Goal: Task Accomplishment & Management: Manage account settings

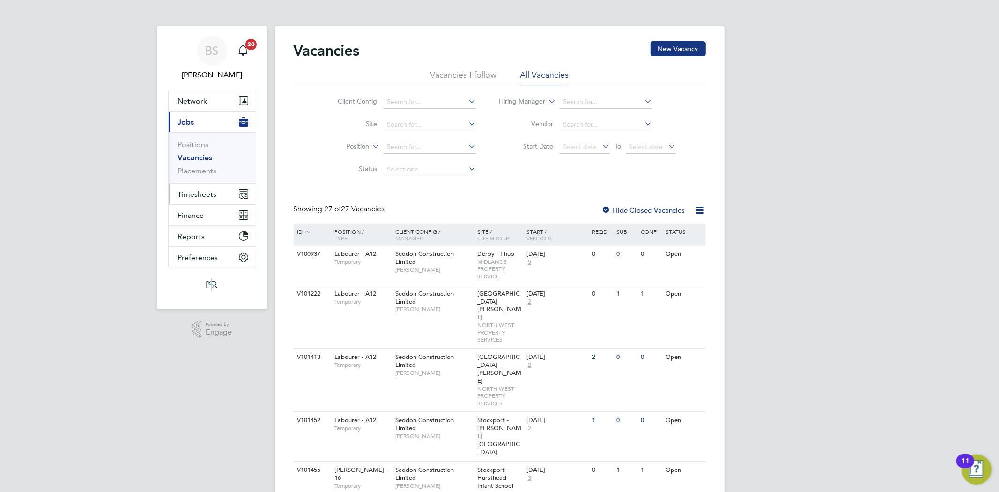
click at [205, 199] on button "Timesheets" at bounding box center [212, 194] width 87 height 21
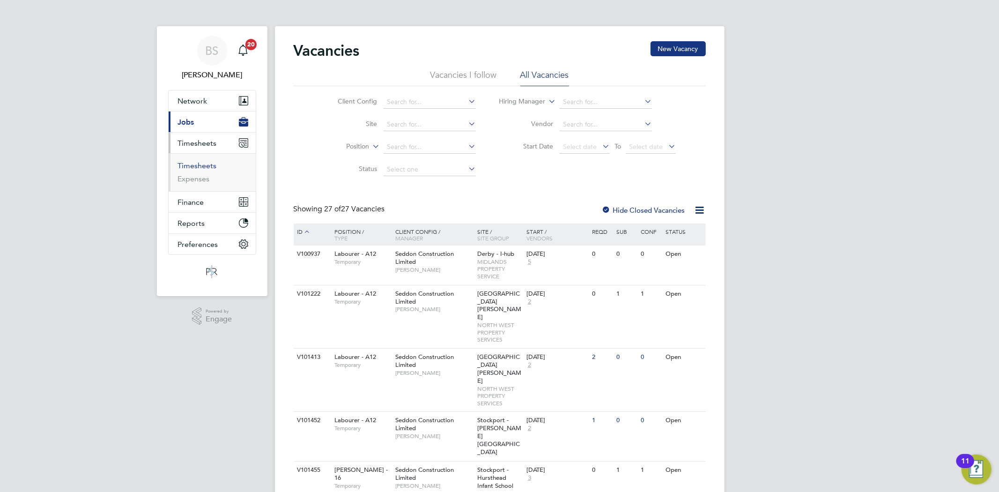
click at [201, 162] on link "Timesheets" at bounding box center [197, 165] width 39 height 9
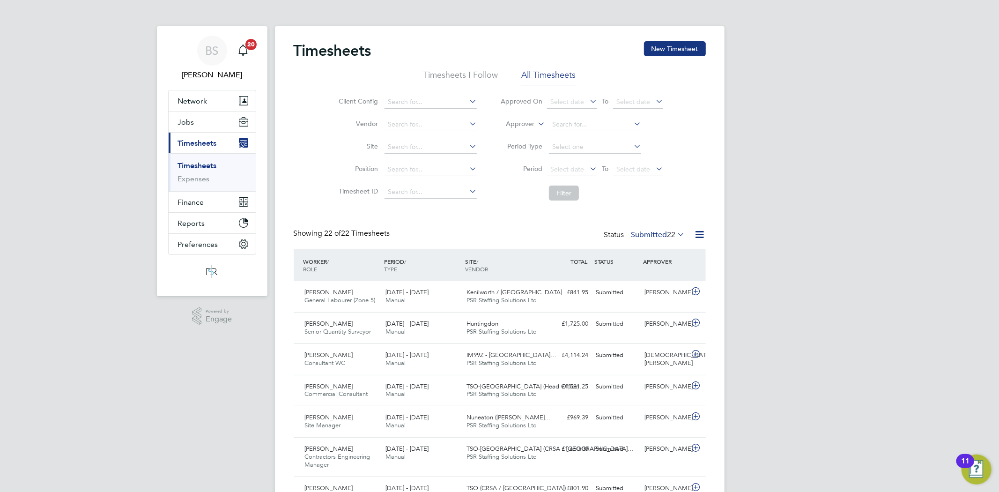
drag, startPoint x: 670, startPoint y: 46, endPoint x: 467, endPoint y: 75, distance: 204.9
click at [670, 45] on button "New Timesheet" at bounding box center [675, 48] width 62 height 15
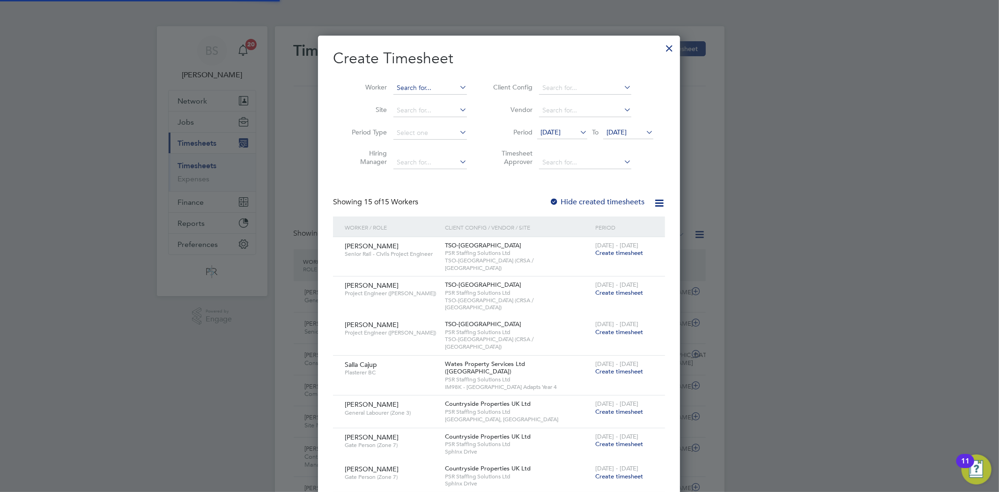
click at [427, 85] on input at bounding box center [430, 88] width 74 height 13
paste input "Ricki Kitchen"
type input "Ricki Kitchen"
click at [426, 97] on b "Kitchen" at bounding box center [425, 100] width 23 height 8
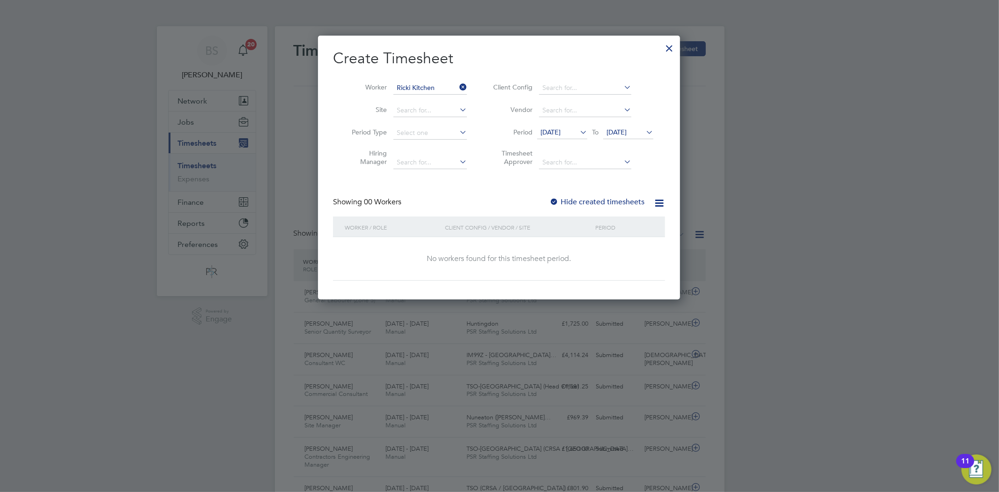
click at [587, 199] on label "Hide created timesheets" at bounding box center [596, 201] width 95 height 9
click at [555, 132] on span "[DATE]" at bounding box center [551, 132] width 20 height 8
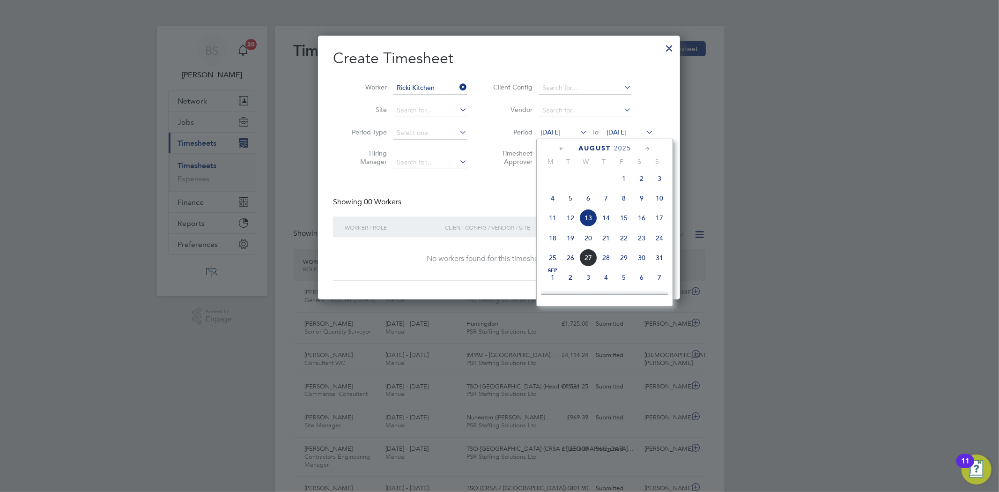
click at [550, 245] on span "18" at bounding box center [553, 238] width 18 height 18
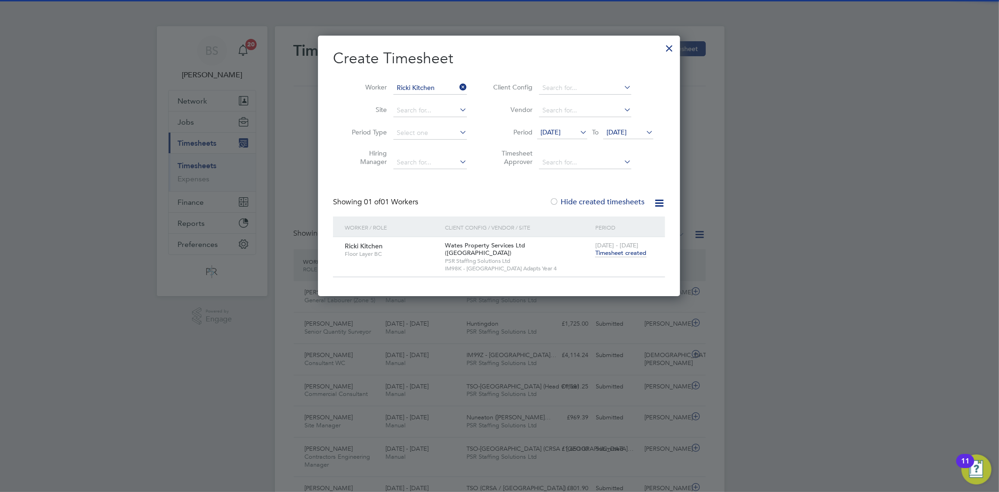
click at [622, 253] on span "Timesheet created" at bounding box center [620, 253] width 51 height 8
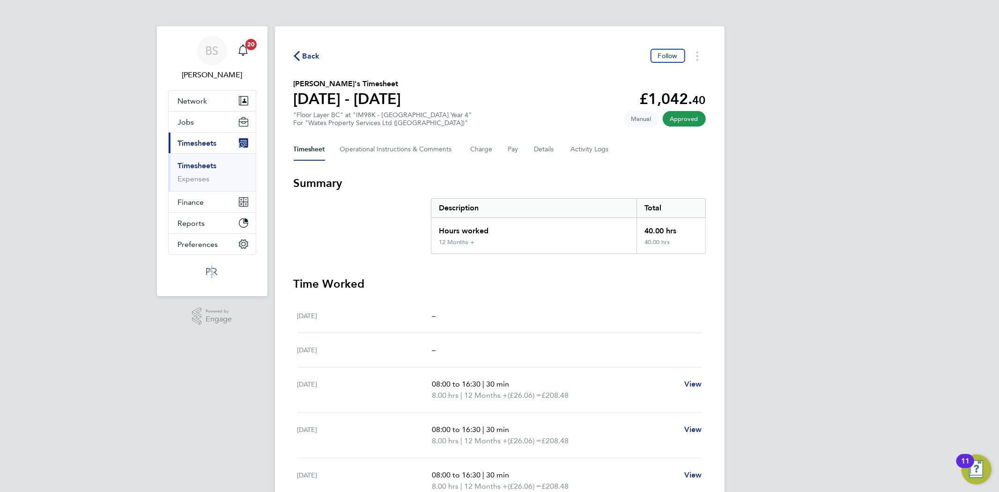
click at [212, 160] on ul "Timesheets Expenses" at bounding box center [212, 172] width 87 height 38
click at [209, 163] on link "Timesheets" at bounding box center [197, 165] width 39 height 9
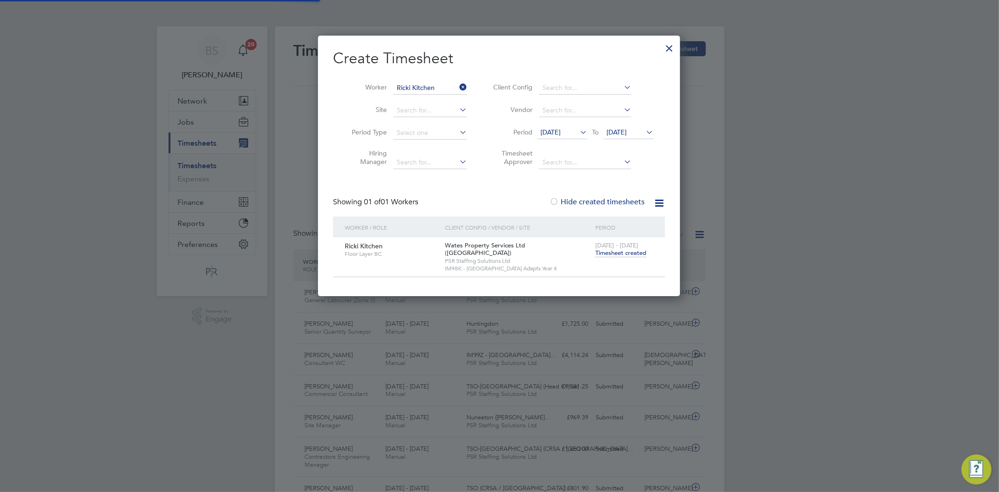
scroll to position [23, 82]
click at [458, 87] on icon at bounding box center [458, 87] width 0 height 13
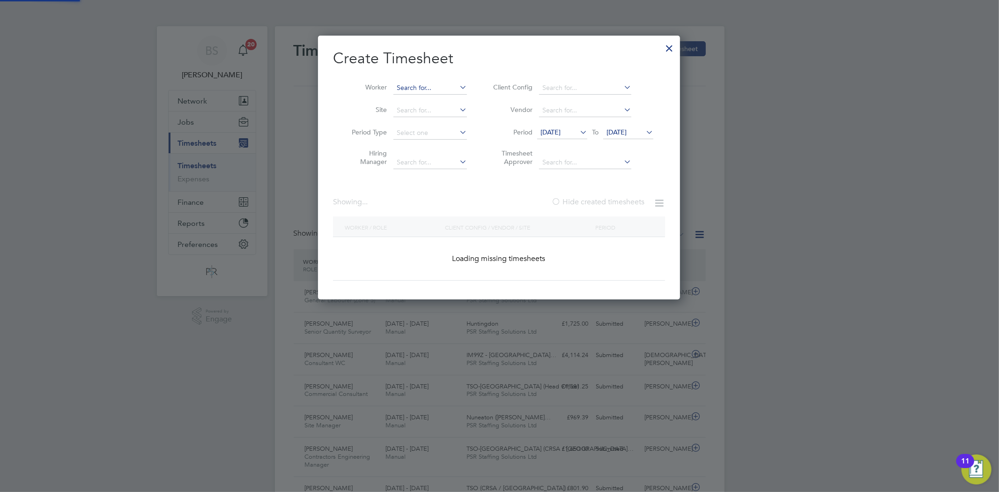
click at [456, 84] on input at bounding box center [430, 88] width 74 height 13
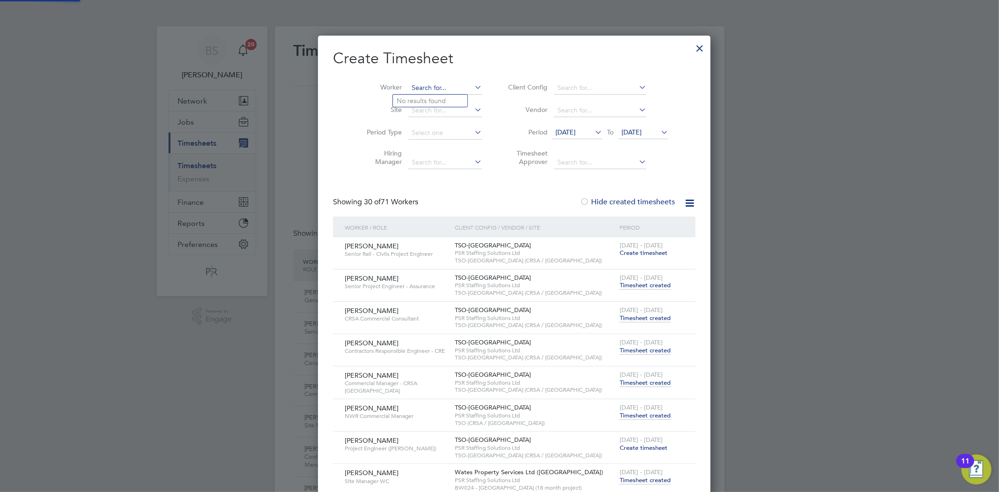
paste input "[PERSON_NAME]"
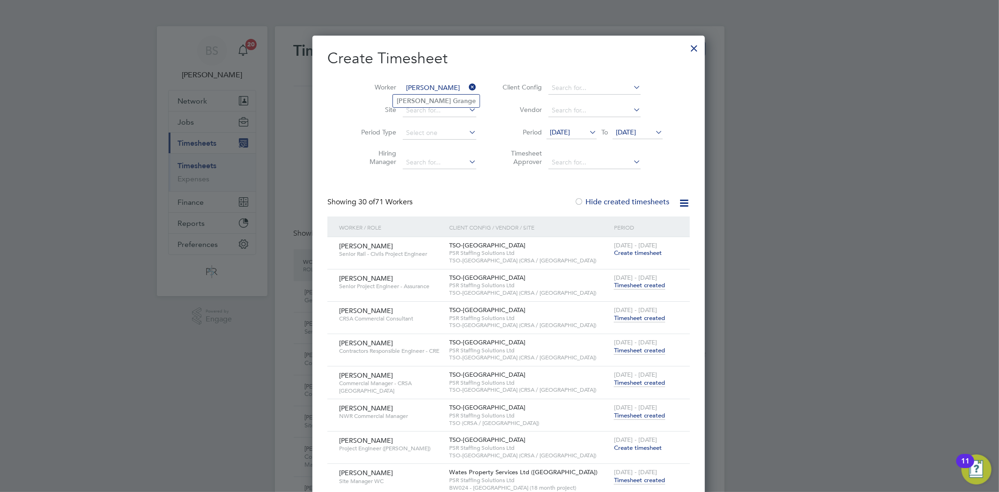
type input "[PERSON_NAME]"
click at [451, 97] on li "[PERSON_NAME]" at bounding box center [436, 101] width 87 height 13
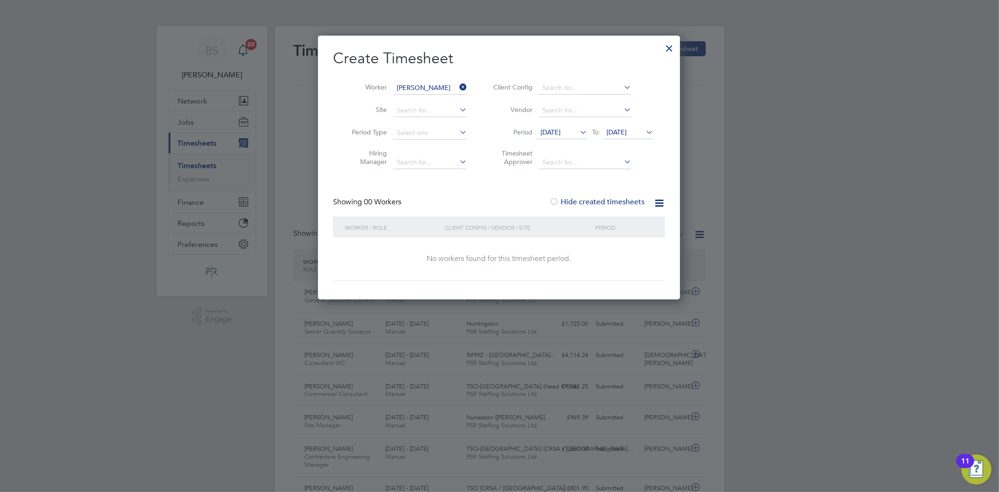
click at [561, 133] on span "[DATE]" at bounding box center [551, 132] width 20 height 8
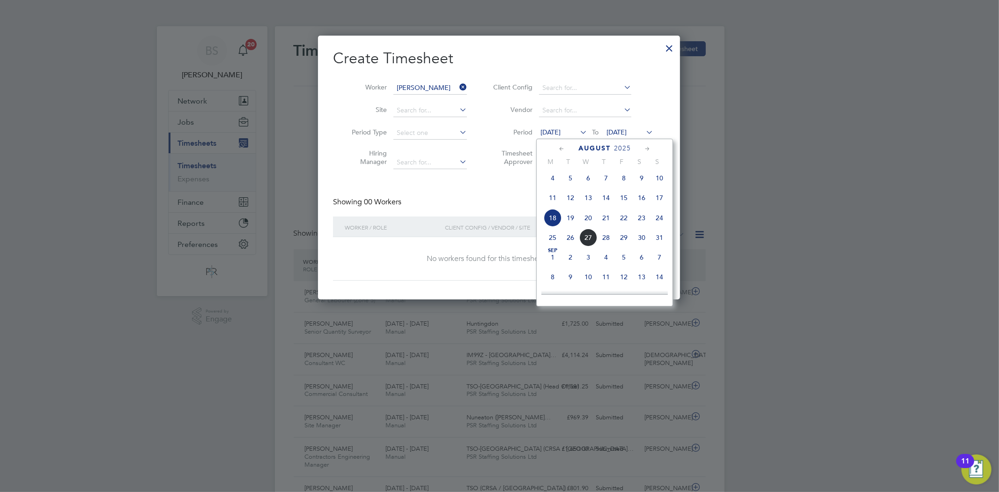
click at [554, 218] on span "18" at bounding box center [553, 218] width 18 height 18
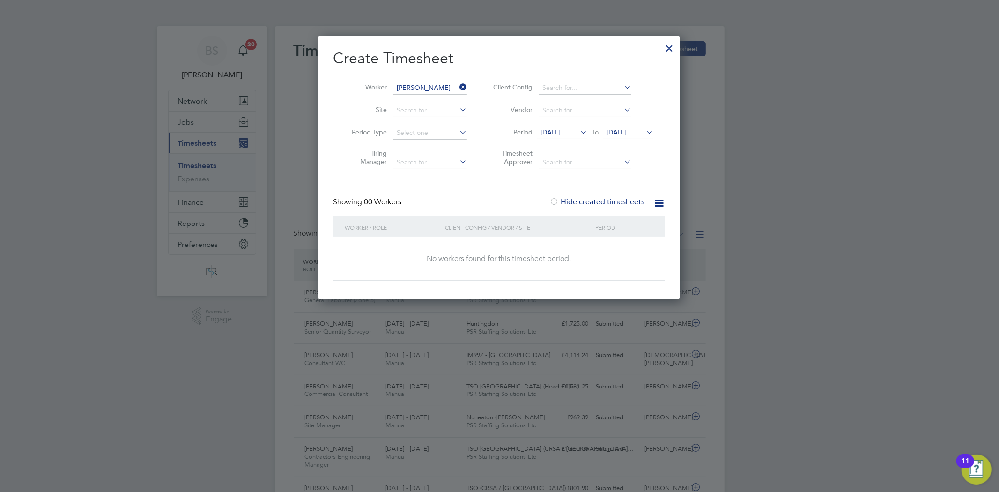
click at [625, 131] on span "[DATE]" at bounding box center [617, 132] width 20 height 8
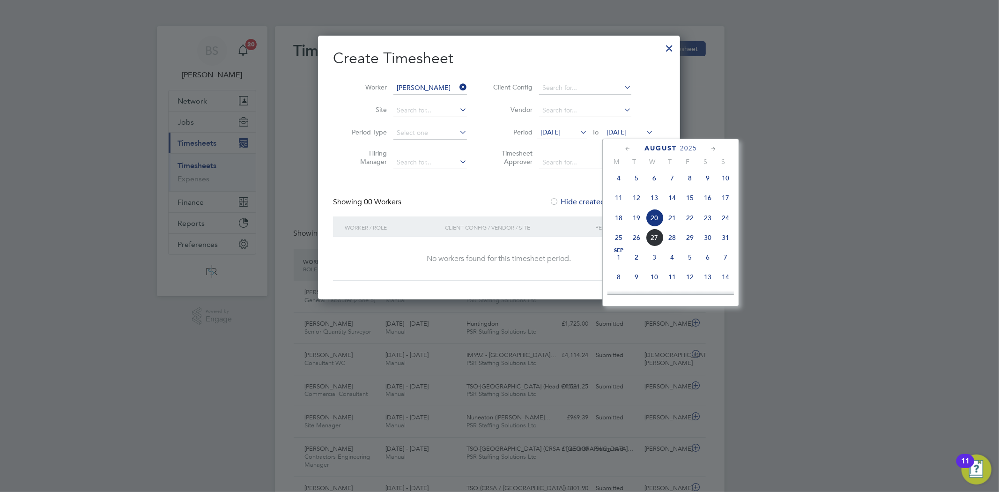
click at [724, 220] on span "24" at bounding box center [726, 218] width 18 height 18
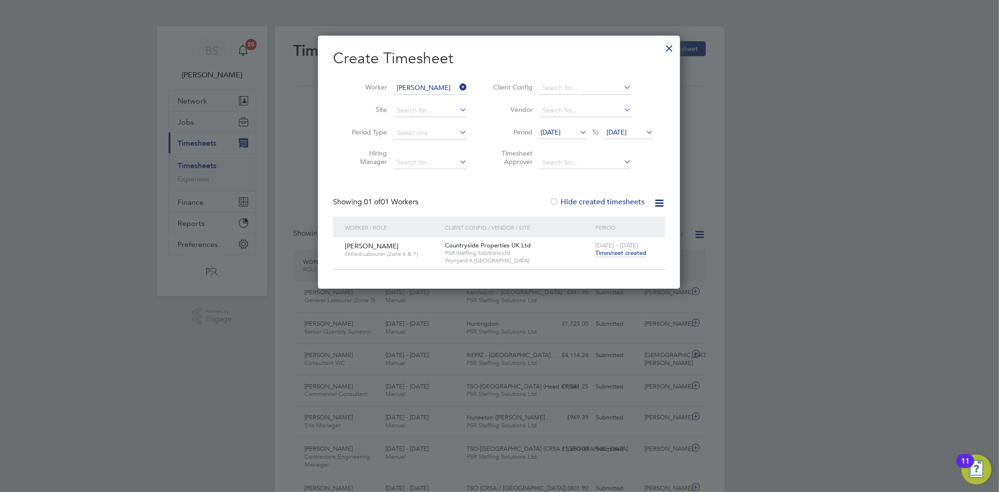
click at [626, 256] on span "Timesheet created" at bounding box center [620, 253] width 51 height 8
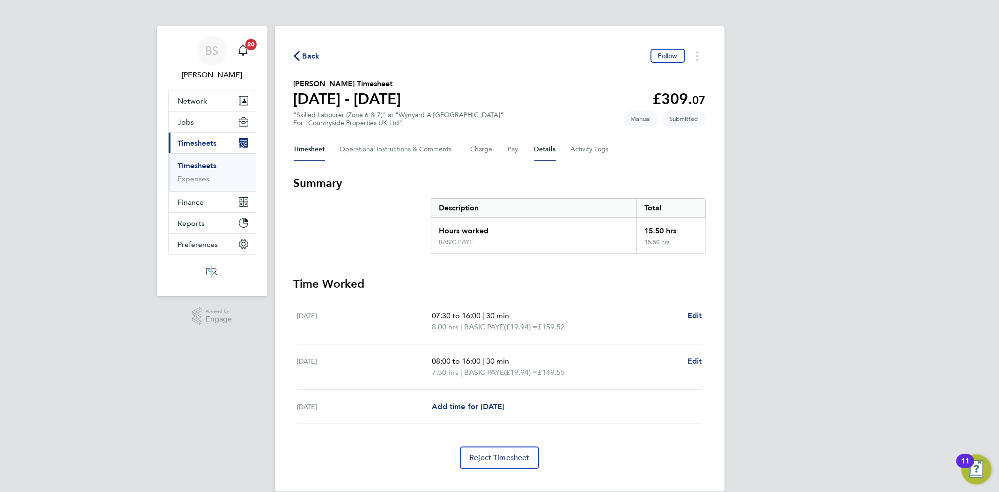
click at [542, 146] on button "Details" at bounding box center [545, 149] width 22 height 22
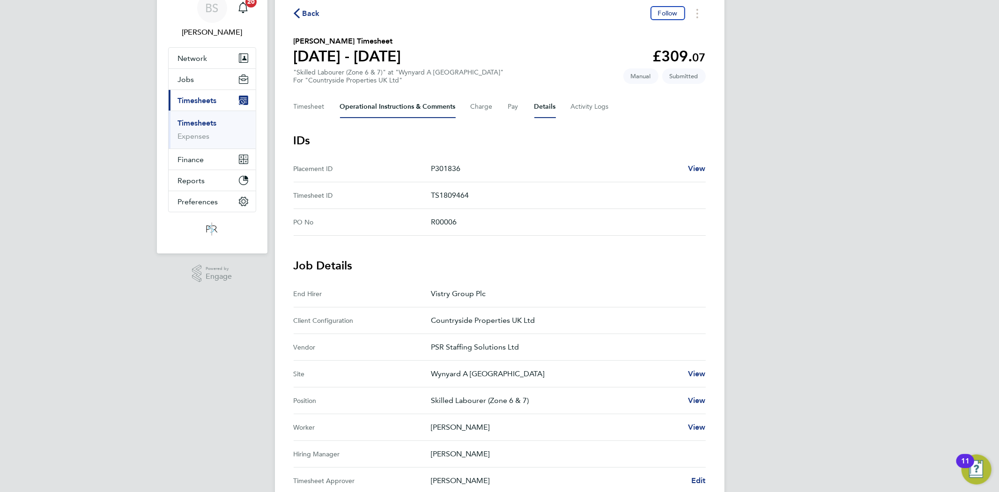
click at [401, 101] on Comments-tab "Operational Instructions & Comments" at bounding box center [398, 107] width 116 height 22
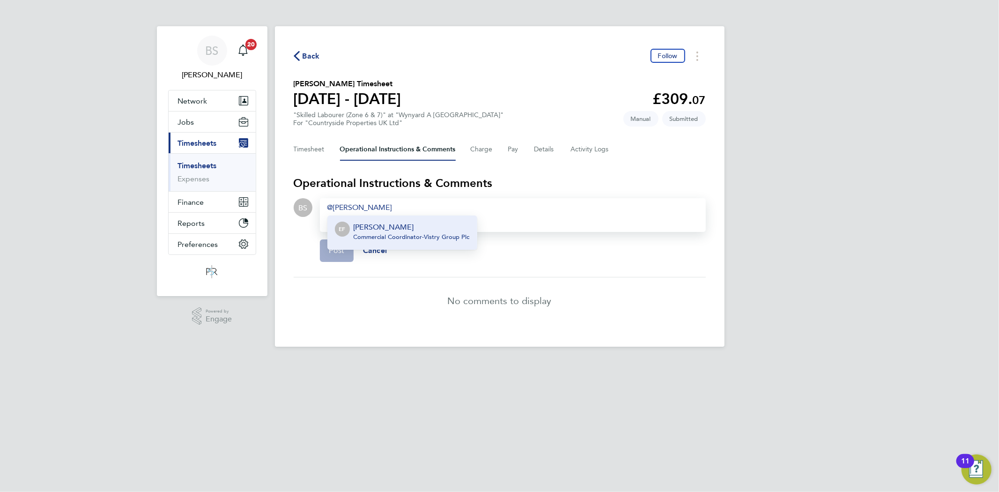
click at [411, 224] on p "[PERSON_NAME]" at bounding box center [412, 227] width 116 height 11
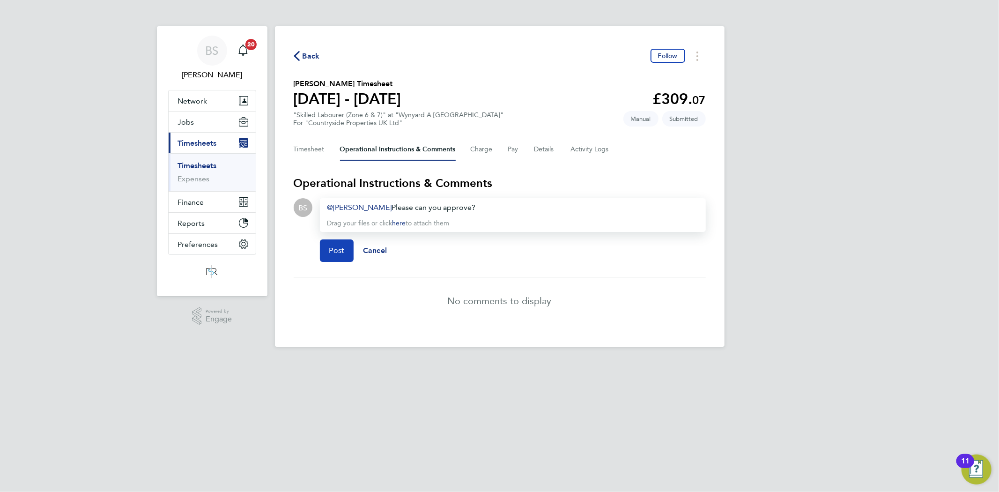
click at [326, 249] on button "Post" at bounding box center [337, 250] width 34 height 22
